Goal: Connect with others: Connect with others

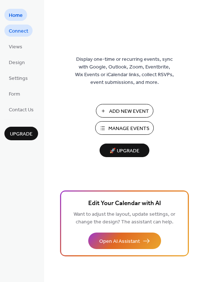
click at [17, 28] on span "Connect" at bounding box center [18, 31] width 19 height 8
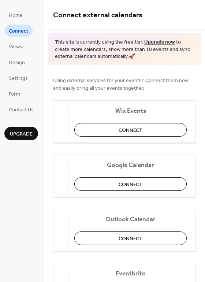
click at [18, 52] on ul "Home Connect Views Design Settings Form Contact Us" at bounding box center [21, 62] width 34 height 107
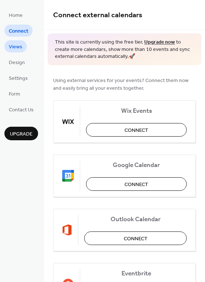
click at [18, 43] on span "Views" at bounding box center [16, 47] width 14 height 8
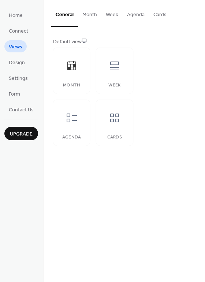
click at [19, 69] on ul "Home Connect Views Design Settings Form Contact Us" at bounding box center [21, 62] width 34 height 107
click at [86, 115] on div "Agenda" at bounding box center [71, 123] width 37 height 46
click at [112, 134] on div "Cards" at bounding box center [114, 123] width 37 height 46
click at [109, 79] on div "Week" at bounding box center [114, 71] width 37 height 46
click at [100, 128] on div "Cards" at bounding box center [114, 123] width 37 height 46
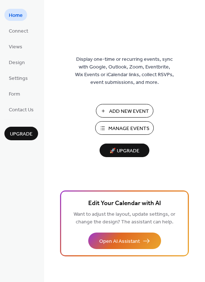
click at [20, 54] on ul "Home Connect Views Design Settings Form Contact Us" at bounding box center [21, 62] width 34 height 107
click at [19, 45] on span "Views" at bounding box center [16, 47] width 14 height 8
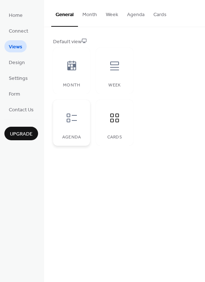
click at [85, 123] on div "Agenda" at bounding box center [71, 123] width 37 height 46
click at [107, 121] on div at bounding box center [115, 118] width 22 height 22
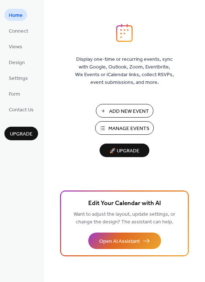
click at [126, 128] on span "Manage Events" at bounding box center [128, 129] width 41 height 8
click at [22, 61] on span "Design" at bounding box center [17, 63] width 16 height 8
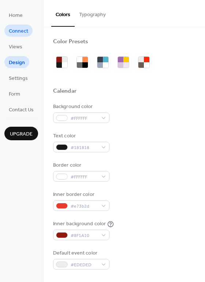
click at [20, 32] on span "Connect" at bounding box center [18, 31] width 19 height 8
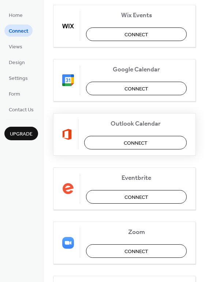
scroll to position [93, 0]
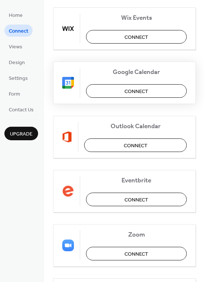
click at [128, 89] on span "Connect" at bounding box center [136, 91] width 24 height 8
